Goal: Check status: Check status

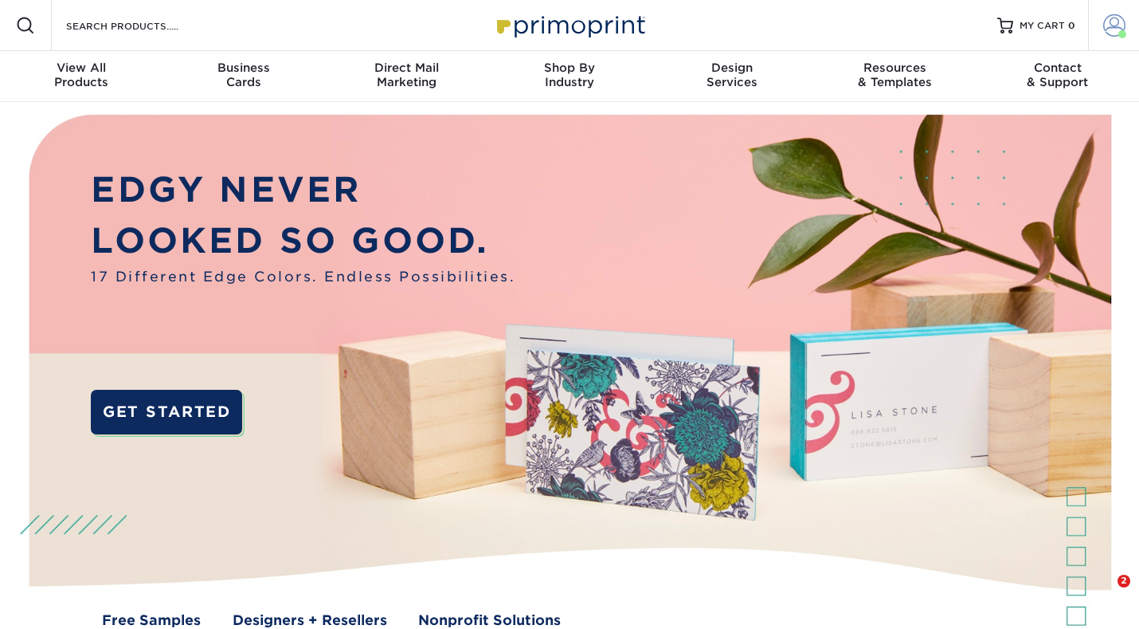
click at [1110, 29] on span at bounding box center [1115, 25] width 22 height 22
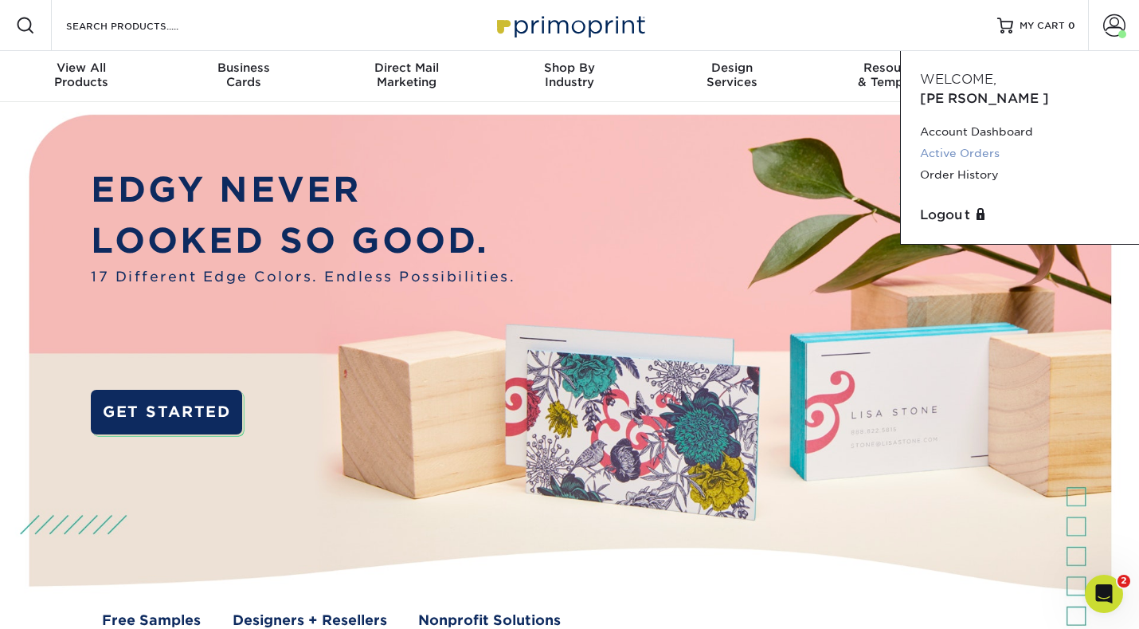
click at [970, 143] on link "Active Orders" at bounding box center [1020, 154] width 200 height 22
click at [673, 272] on img at bounding box center [570, 384] width 1128 height 564
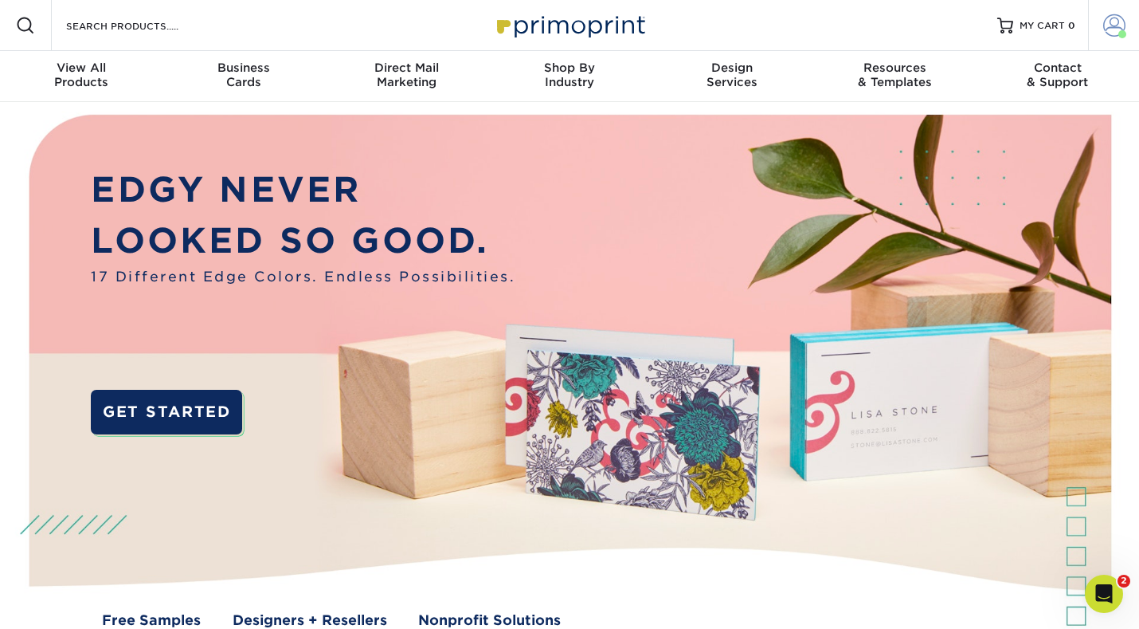
click at [1107, 29] on span at bounding box center [1115, 25] width 22 height 22
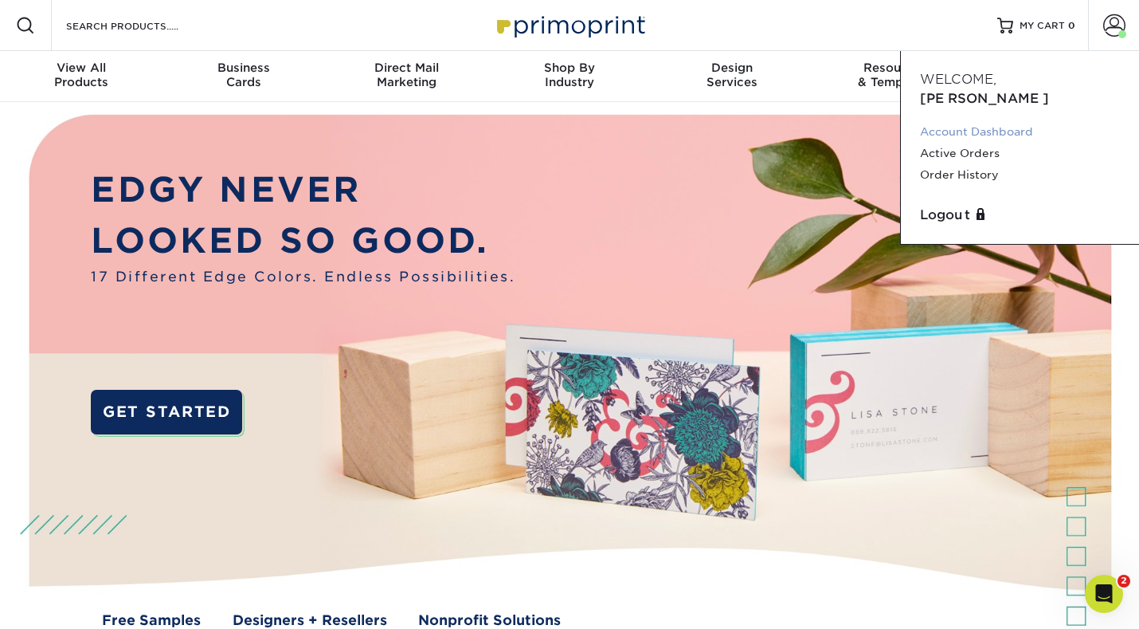
click at [1014, 121] on link "Account Dashboard" at bounding box center [1020, 132] width 200 height 22
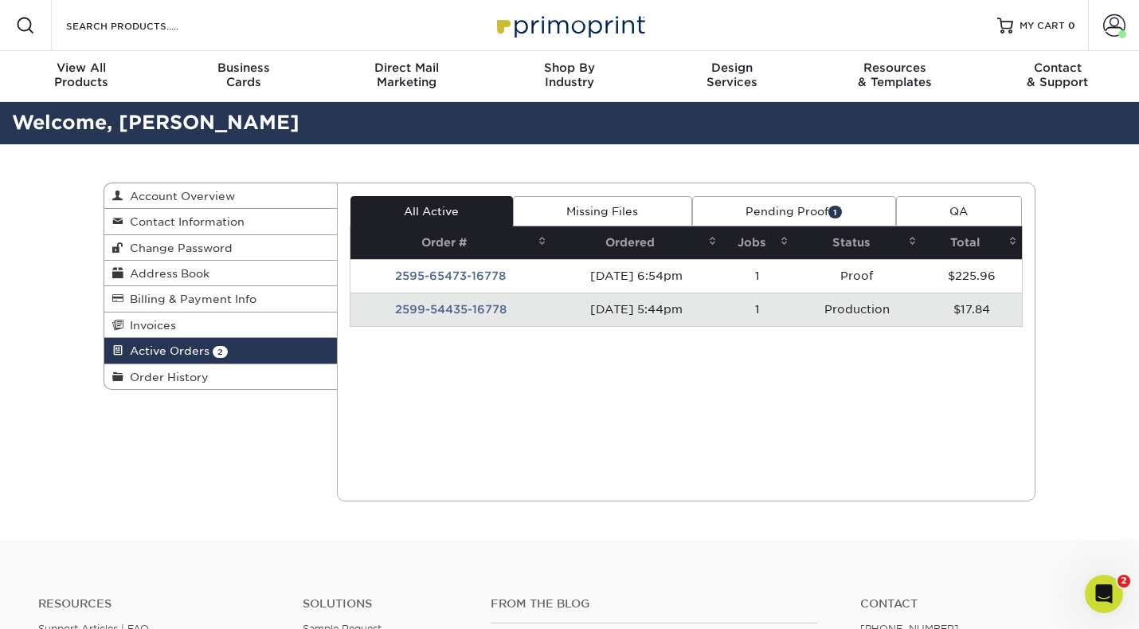
click at [450, 314] on td "2599-54435-16778" at bounding box center [451, 308] width 201 height 33
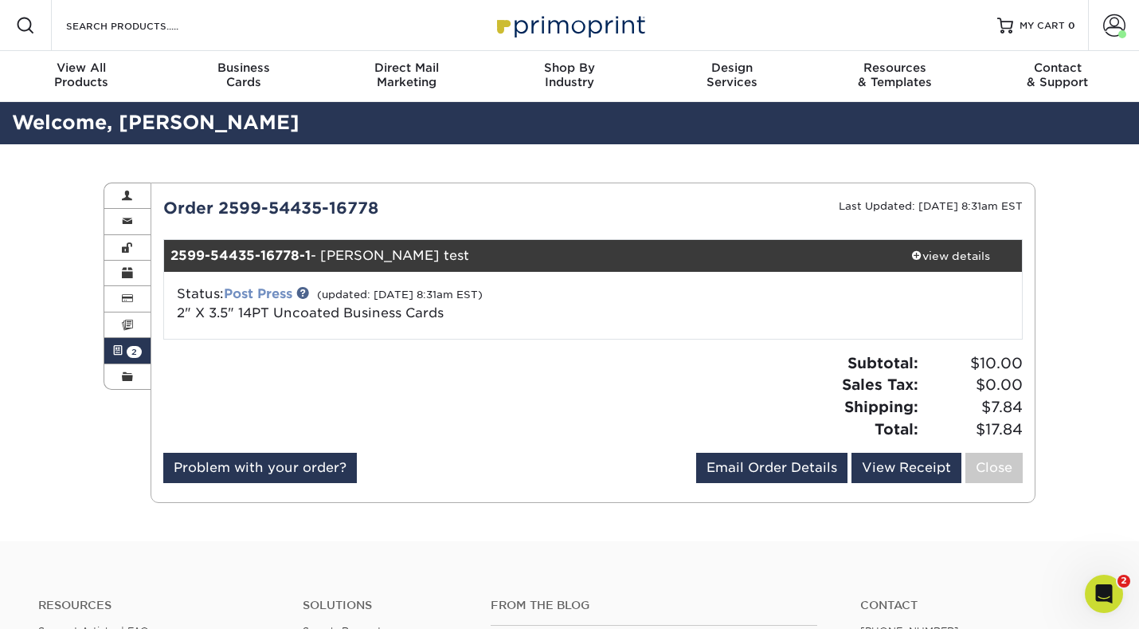
click at [283, 292] on link "Post Press" at bounding box center [258, 293] width 69 height 15
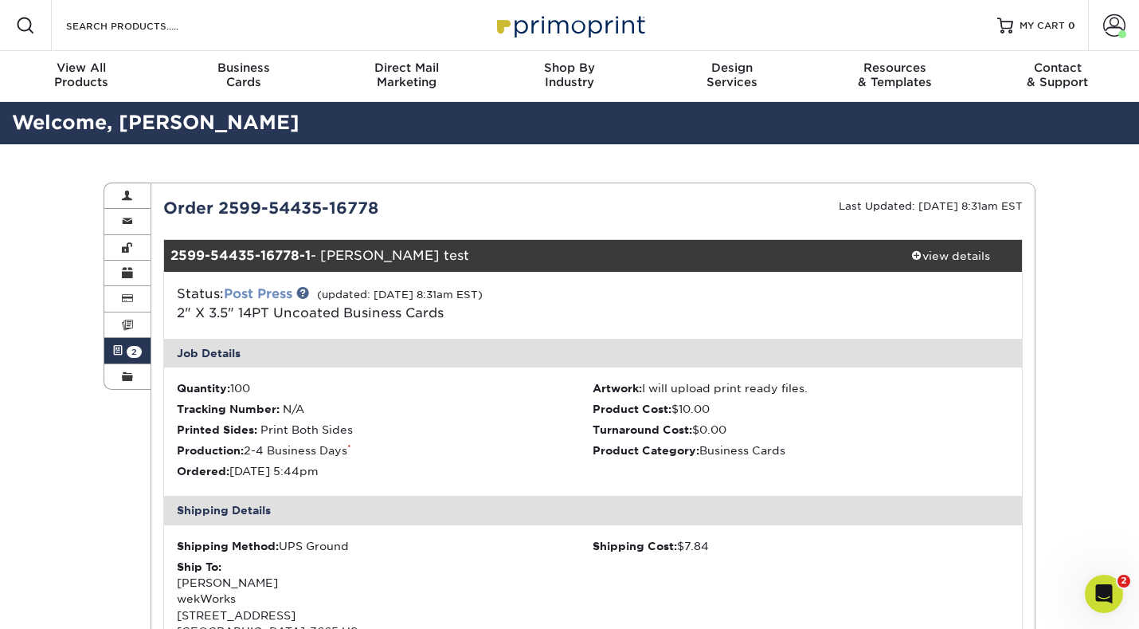
click at [257, 291] on link "Post Press" at bounding box center [258, 293] width 69 height 15
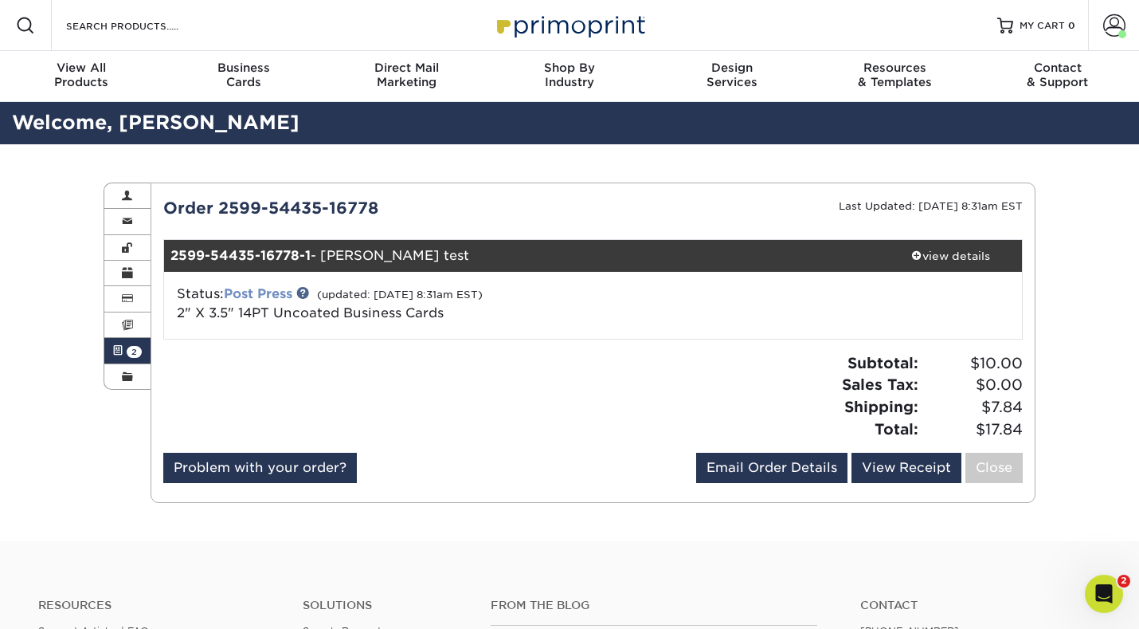
click at [257, 291] on link "Post Press" at bounding box center [258, 293] width 69 height 15
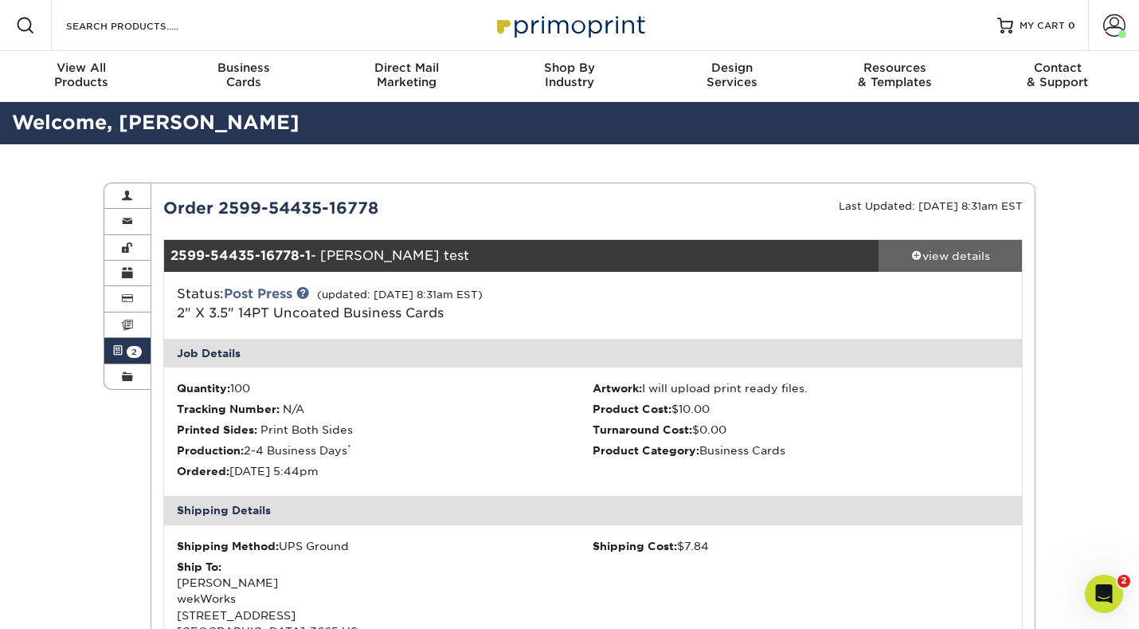
click at [961, 253] on div "view details" at bounding box center [950, 256] width 143 height 16
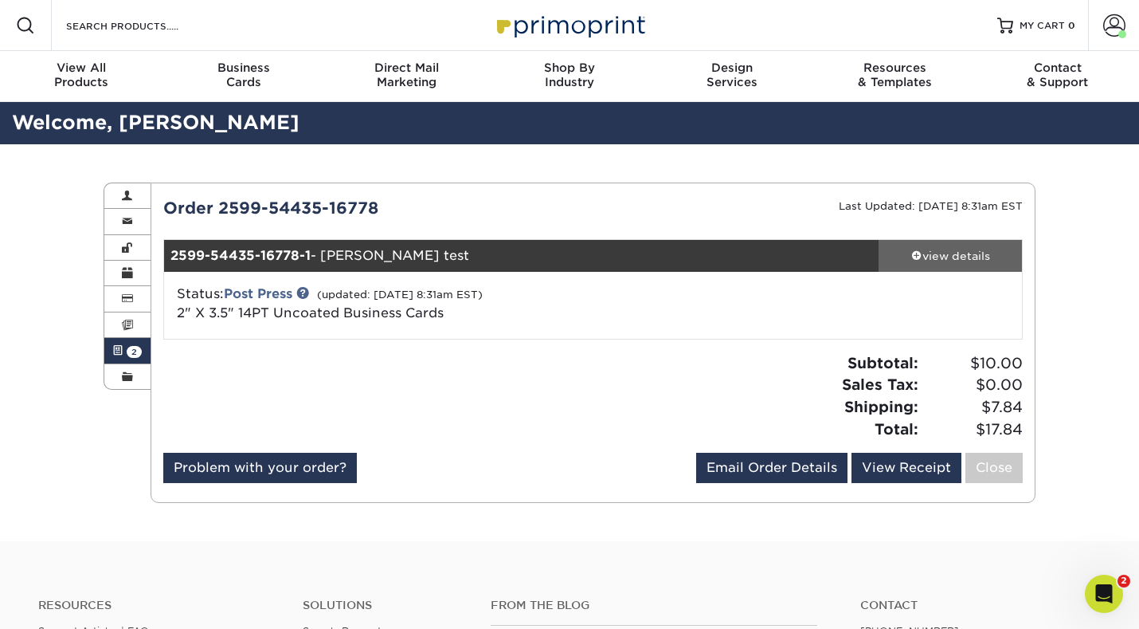
click at [961, 253] on div "view details" at bounding box center [950, 256] width 143 height 16
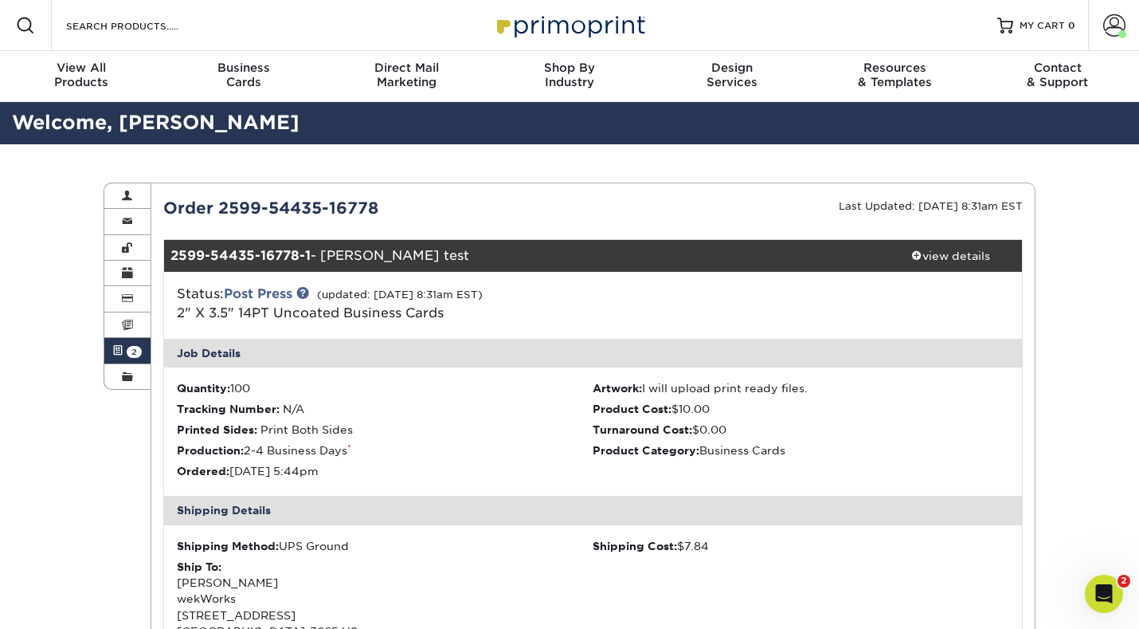
click at [131, 352] on span "2" at bounding box center [134, 352] width 15 height 12
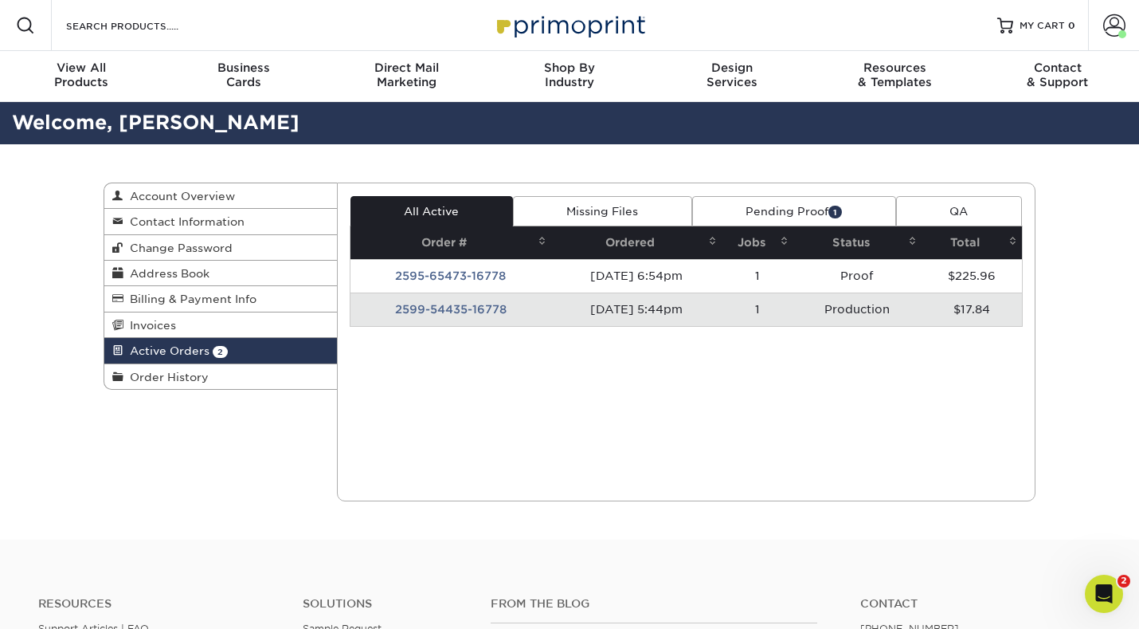
click at [131, 352] on span "Active Orders" at bounding box center [166, 350] width 86 height 13
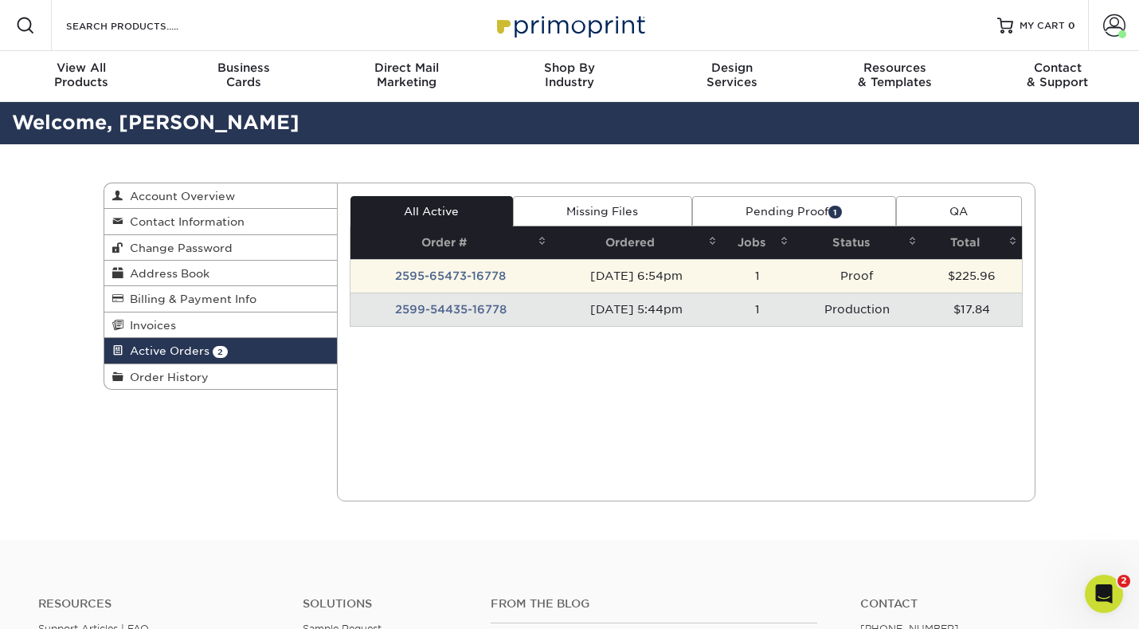
click at [469, 284] on td "2595-65473-16778" at bounding box center [451, 275] width 201 height 33
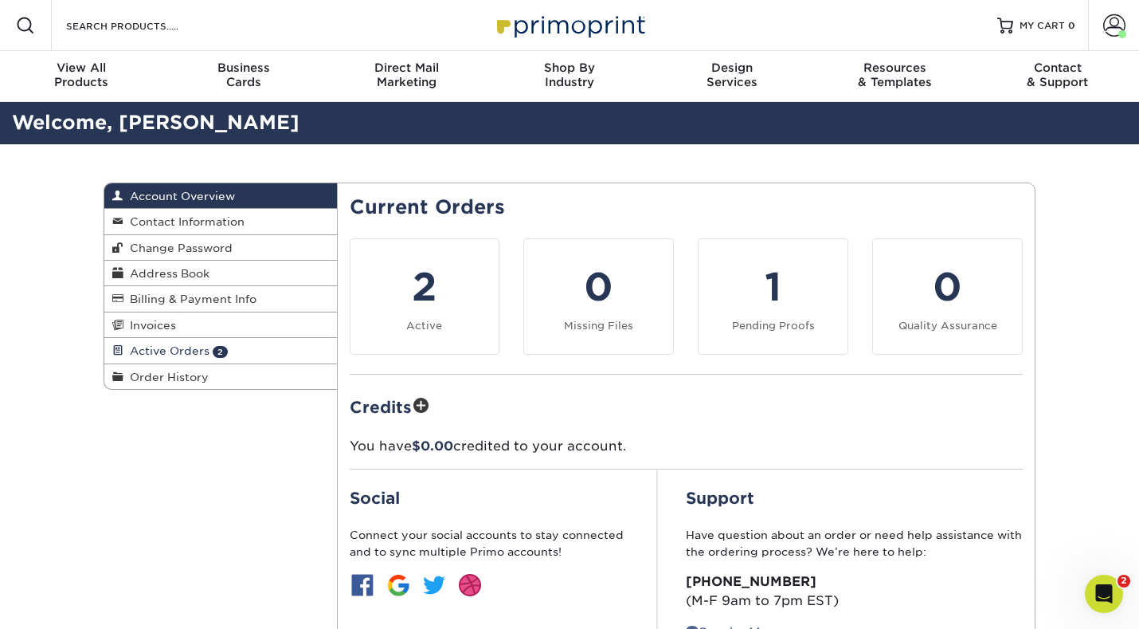
click at [161, 354] on span "Active Orders" at bounding box center [166, 350] width 86 height 13
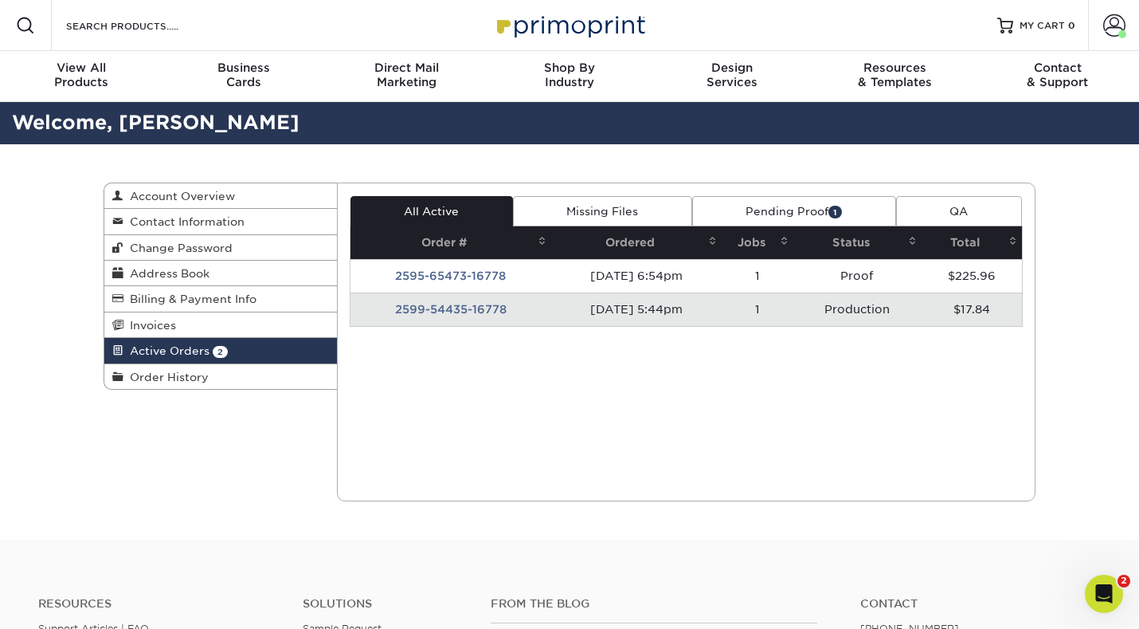
click at [436, 308] on td "2599-54435-16778" at bounding box center [451, 308] width 201 height 33
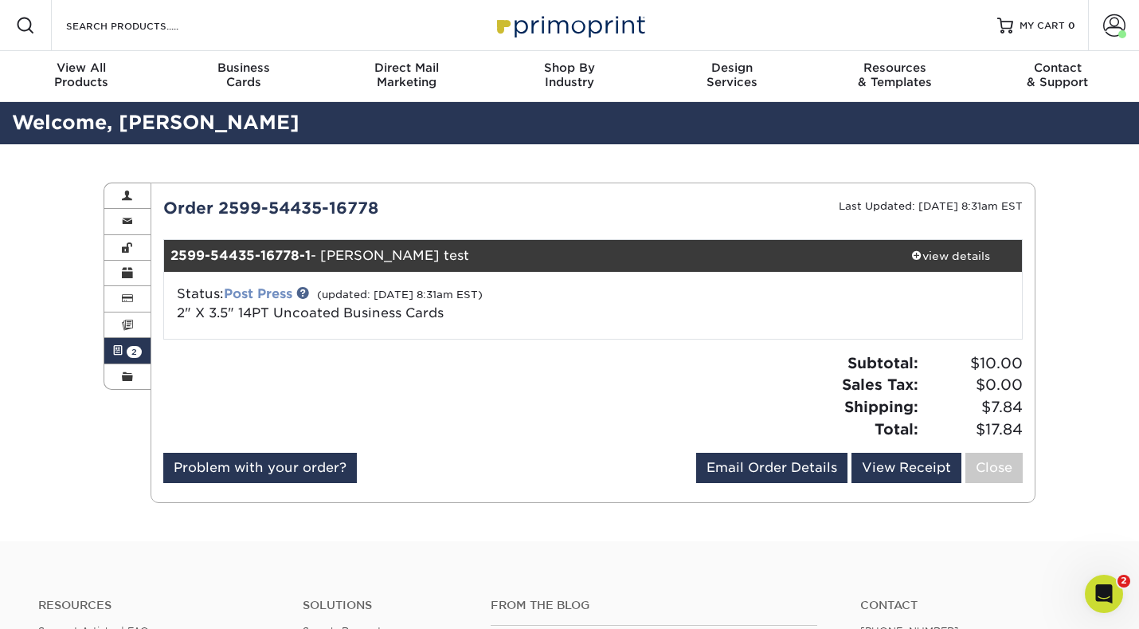
click at [265, 289] on link "Post Press" at bounding box center [258, 293] width 69 height 15
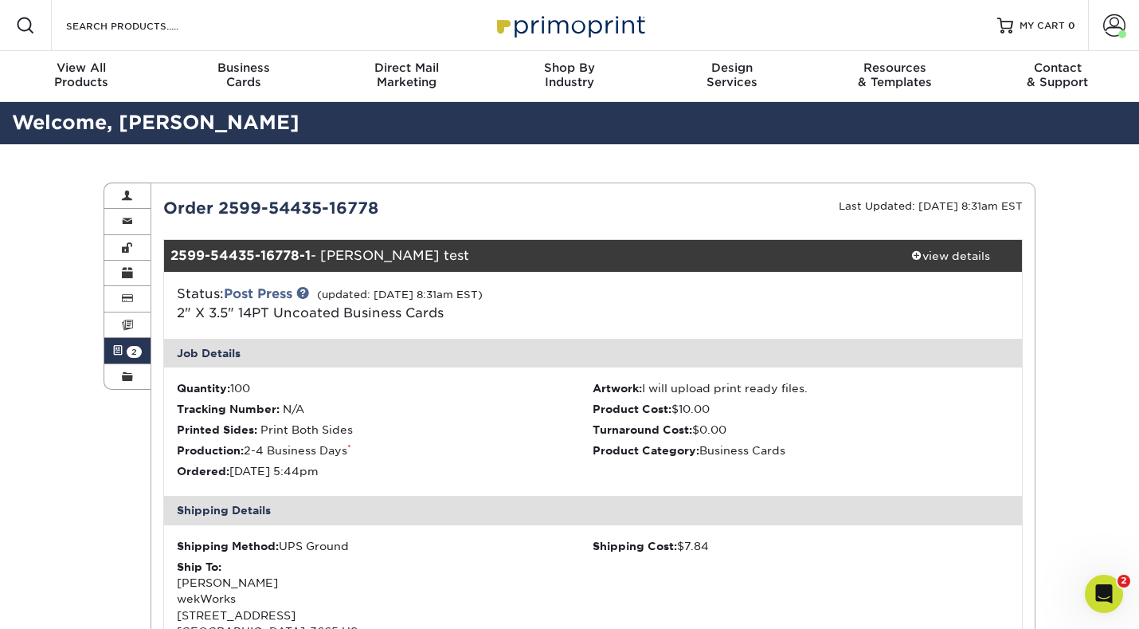
click at [125, 351] on link "Active Orders 2" at bounding box center [127, 350] width 46 height 25
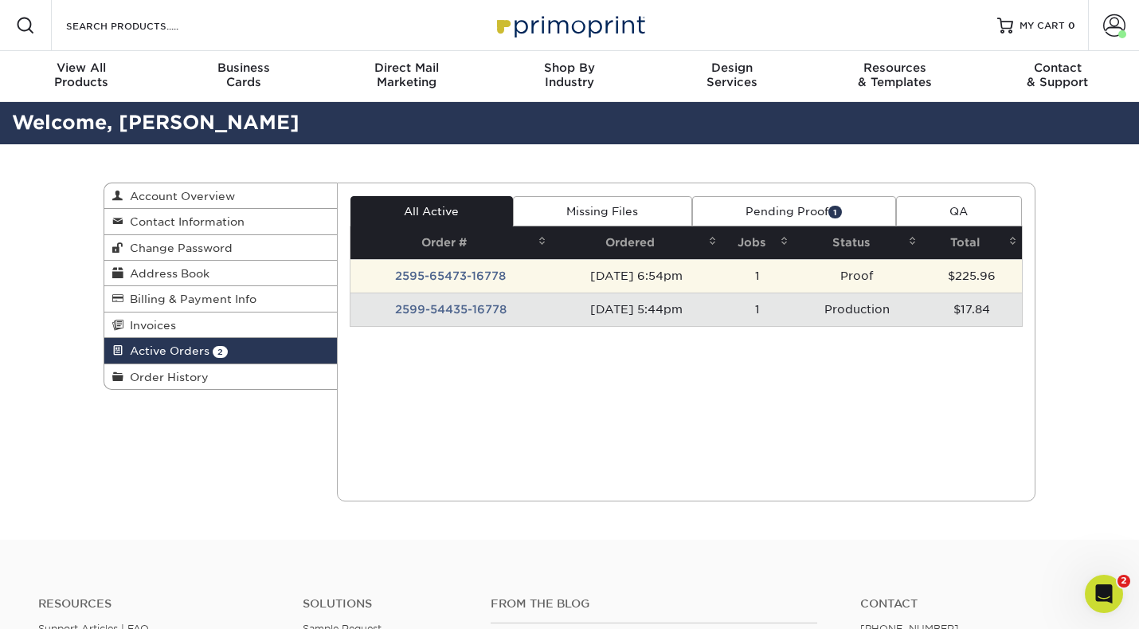
click at [449, 272] on td "2595-65473-16778" at bounding box center [451, 275] width 201 height 33
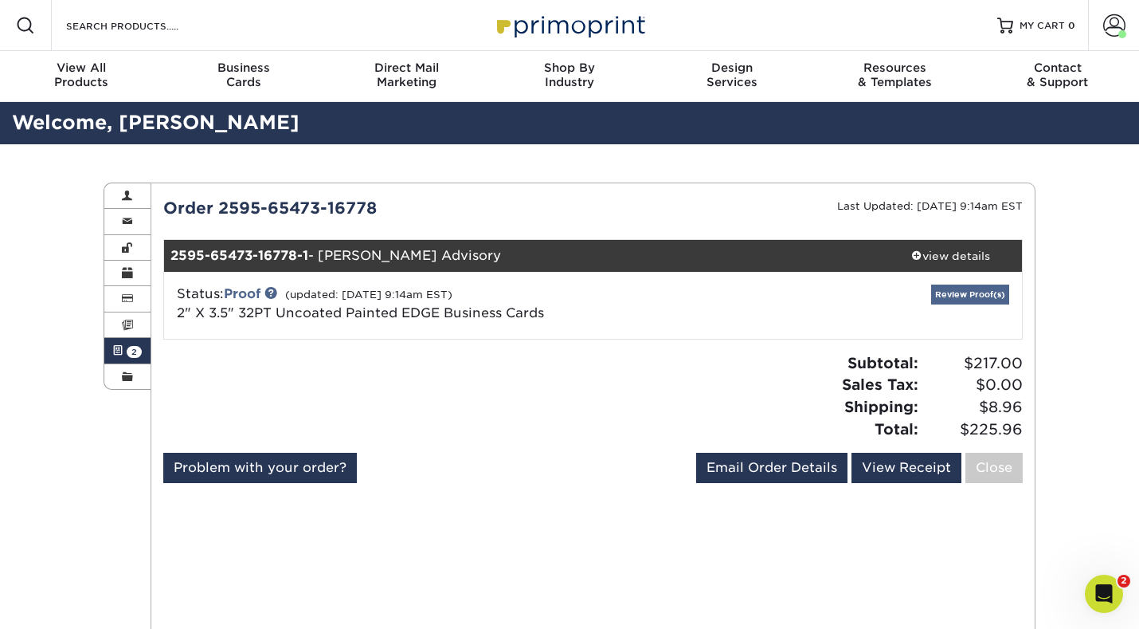
click at [959, 289] on link "Review Proof(s)" at bounding box center [970, 294] width 78 height 20
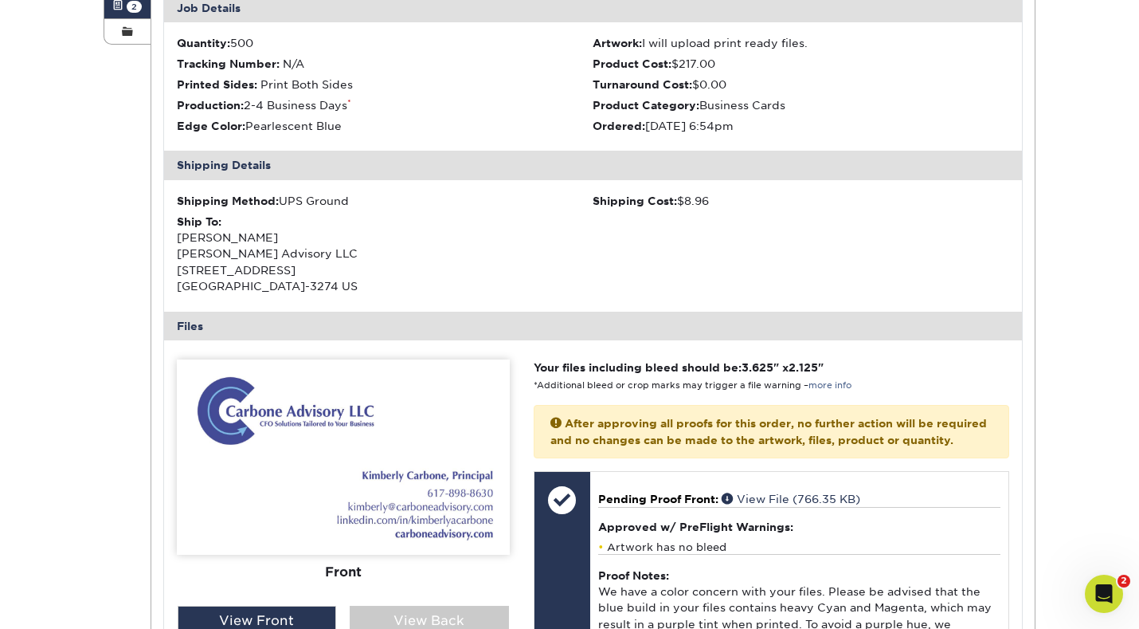
scroll to position [342, 0]
